Goal: Task Accomplishment & Management: Manage account settings

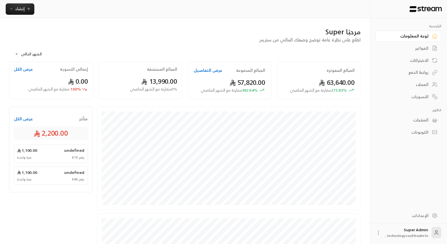
click at [416, 84] on div "العملاء" at bounding box center [405, 85] width 46 height 6
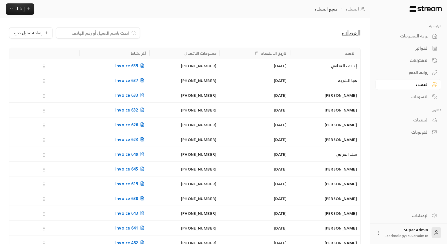
click at [91, 33] on input at bounding box center [94, 33] width 69 height 6
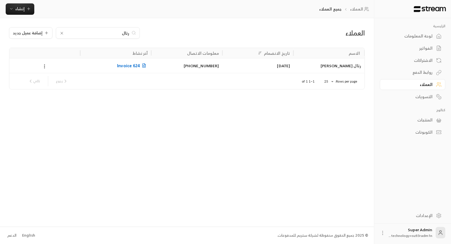
type input "رتال"
click at [158, 68] on div "+966596141412" at bounding box center [187, 65] width 64 height 14
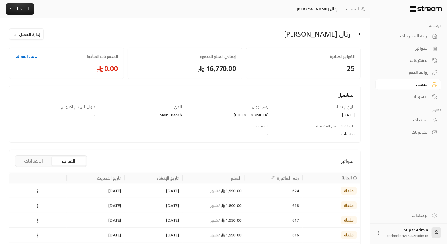
click at [51, 187] on div at bounding box center [37, 190] width 51 height 14
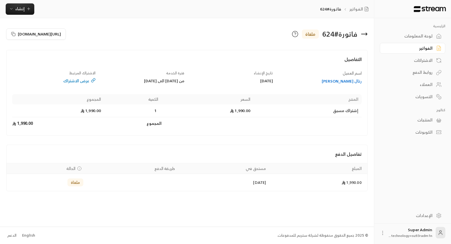
click at [76, 78] on div "عرض الاشتراك" at bounding box center [53, 81] width 83 height 6
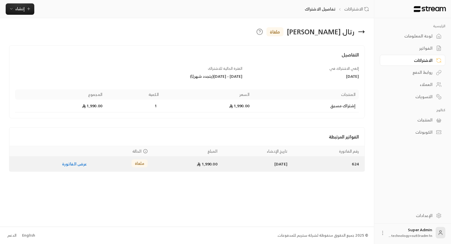
click at [77, 164] on link "عرض الفاتورة" at bounding box center [74, 163] width 25 height 7
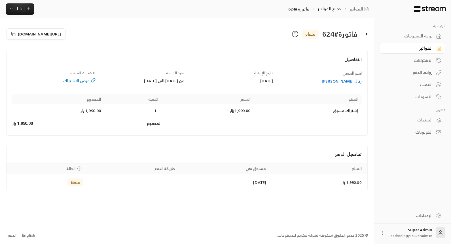
click at [336, 82] on div "رتال حمد العسكر" at bounding box center [320, 81] width 83 height 6
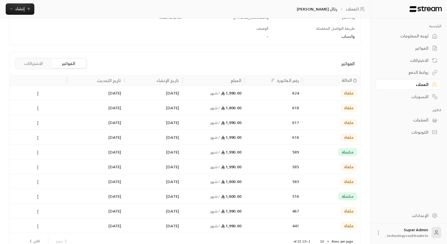
scroll to position [128, 0]
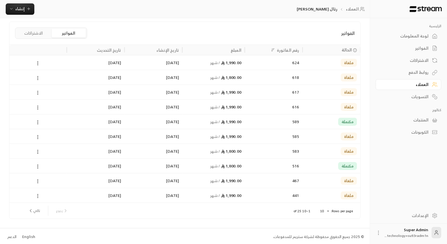
click at [274, 66] on div "624" at bounding box center [273, 62] width 51 height 14
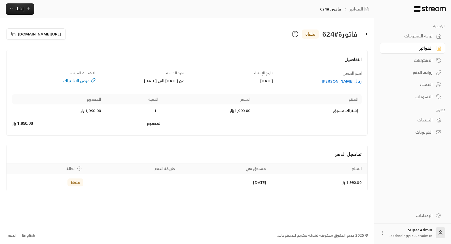
click at [414, 61] on div "الاشتراكات" at bounding box center [410, 61] width 46 height 6
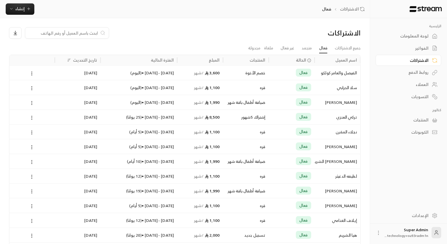
click at [414, 43] on link "الفواتير" at bounding box center [408, 48] width 66 height 11
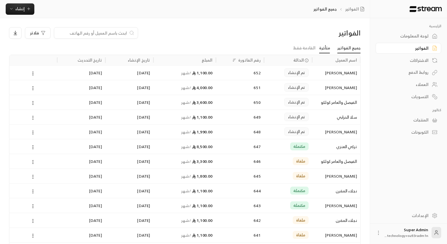
click at [327, 47] on link "متأخرة" at bounding box center [324, 48] width 11 height 10
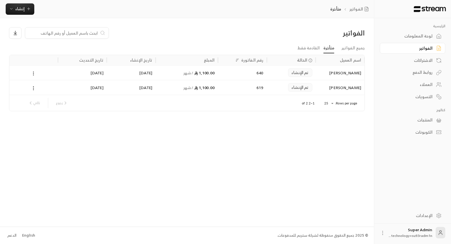
click at [321, 90] on div "ساره حمد السنيد" at bounding box center [340, 87] width 42 height 14
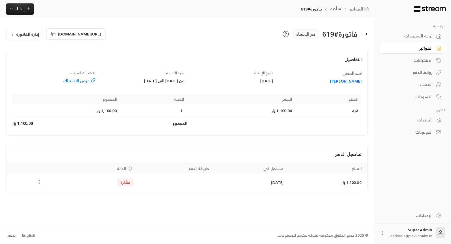
click at [405, 51] on link "الفواتير" at bounding box center [413, 48] width 66 height 11
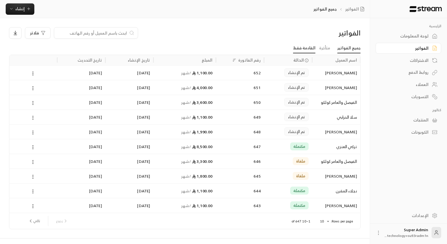
click at [307, 43] on link "القادمة فقط" at bounding box center [304, 48] width 22 height 10
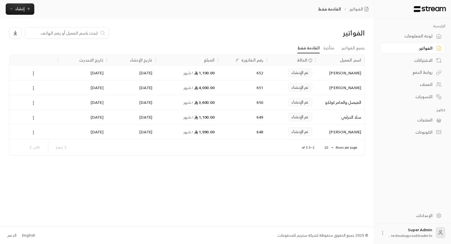
click at [70, 35] on input at bounding box center [63, 33] width 69 height 6
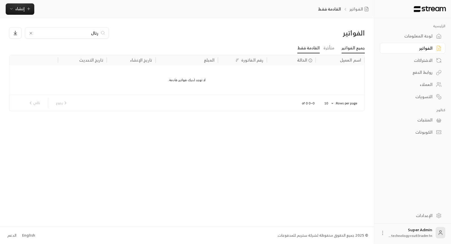
type input "رتال"
click at [349, 51] on link "جميع الفواتير" at bounding box center [353, 48] width 23 height 10
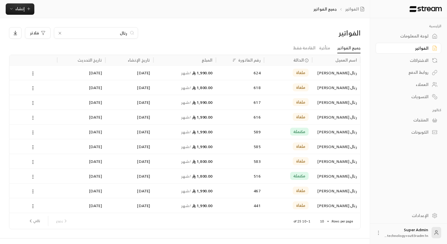
click at [412, 218] on div "الإعدادات" at bounding box center [405, 216] width 46 height 6
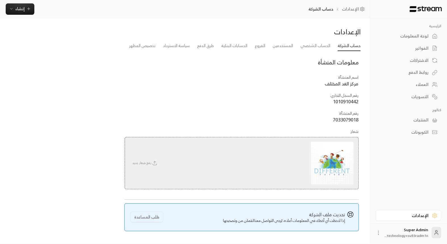
click at [411, 217] on div "الإعدادات" at bounding box center [405, 216] width 46 height 6
click at [378, 234] on icon at bounding box center [378, 233] width 6 height 6
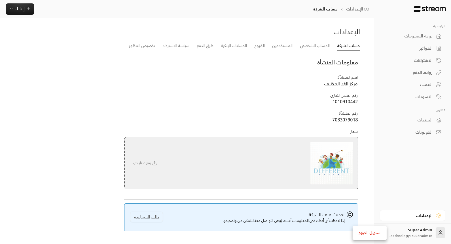
click at [378, 234] on li "تسجيل الخروج" at bounding box center [369, 232] width 31 height 9
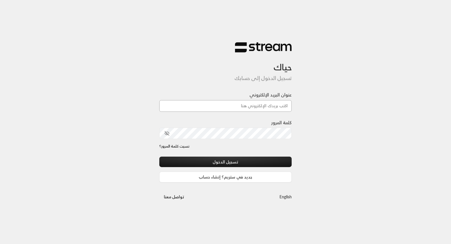
click at [246, 106] on input "عنوان البريد الإلكتروني" at bounding box center [225, 106] width 133 height 12
paste input "[EMAIL_ADDRESS][DOMAIN_NAME]"
type input "[EMAIL_ADDRESS][DOMAIN_NAME]"
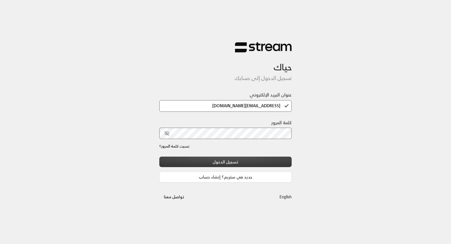
click at [287, 159] on button "تسجيل الدخول" at bounding box center [225, 162] width 133 height 10
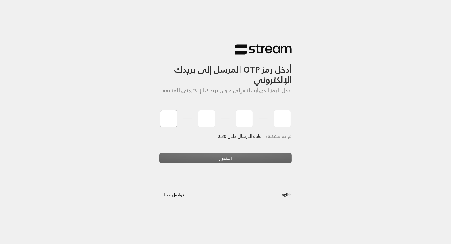
click at [168, 113] on input "tel" at bounding box center [168, 118] width 17 height 17
type input "1"
type input "7"
type input "3"
